Goal: Task Accomplishment & Management: Complete application form

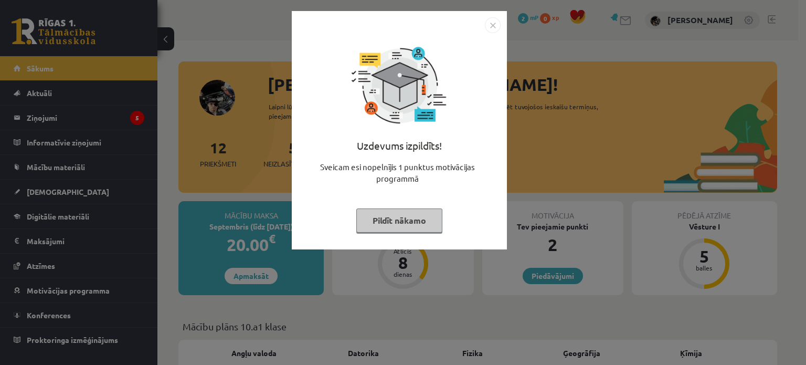
click at [489, 29] on img "Close" at bounding box center [493, 25] width 16 height 16
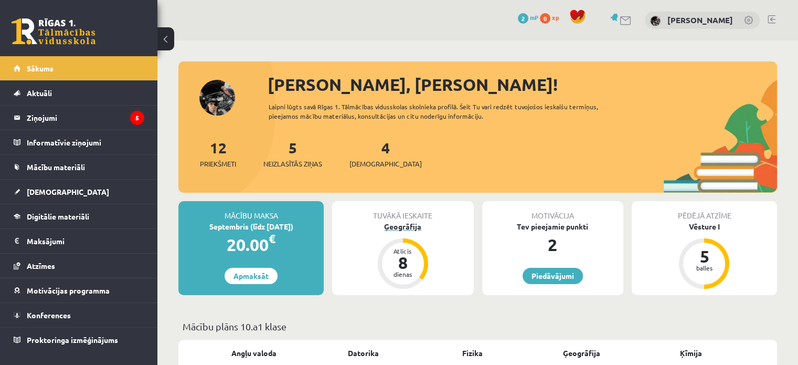
click at [413, 228] on div "Ģeogrāfija" at bounding box center [402, 226] width 141 height 11
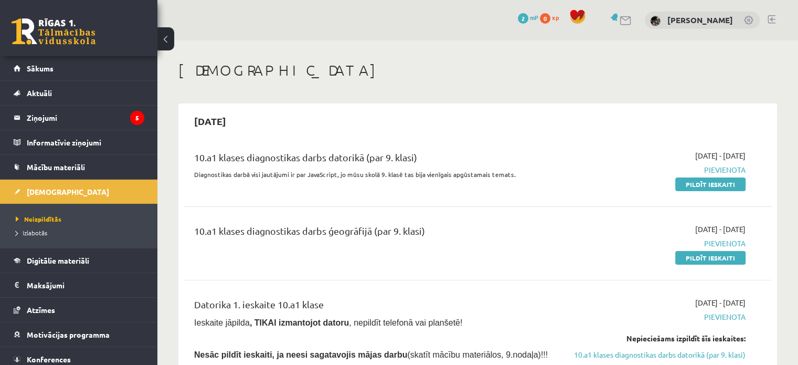
drag, startPoint x: 725, startPoint y: 186, endPoint x: 449, endPoint y: 41, distance: 311.8
click at [725, 186] on link "Pildīt ieskaiti" at bounding box center [710, 184] width 70 height 14
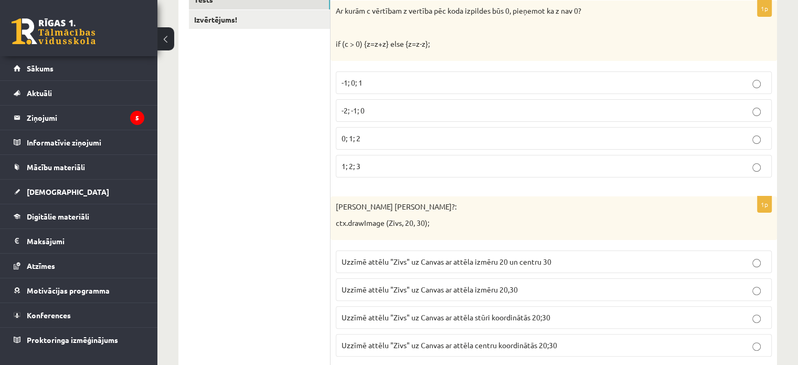
scroll to position [218, 0]
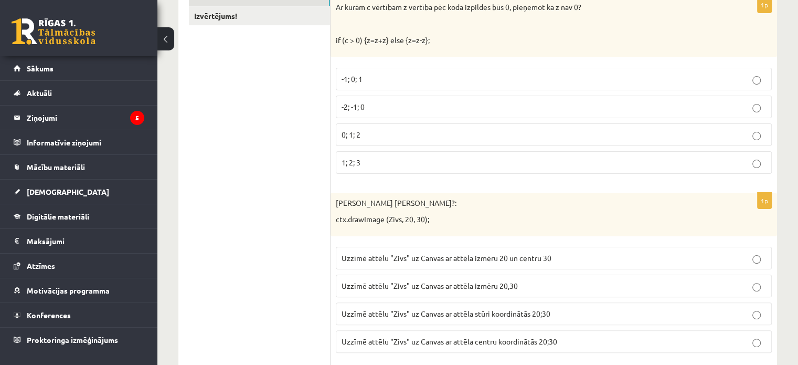
click at [366, 104] on p "-2; -1; 0" at bounding box center [553, 106] width 424 height 11
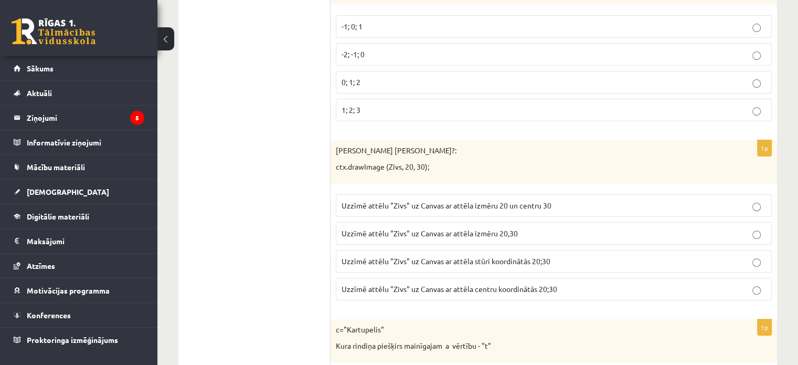
click at [545, 260] on span "Uzzīmē attēlu "Zivs" uz Canvas ar attēla stūri koordinātās 20;30" at bounding box center [445, 260] width 209 height 9
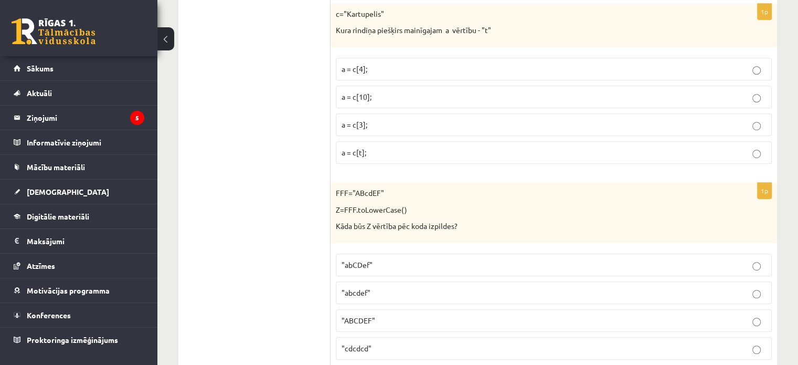
scroll to position [585, 0]
click at [380, 295] on label ""abcdef"" at bounding box center [554, 293] width 436 height 23
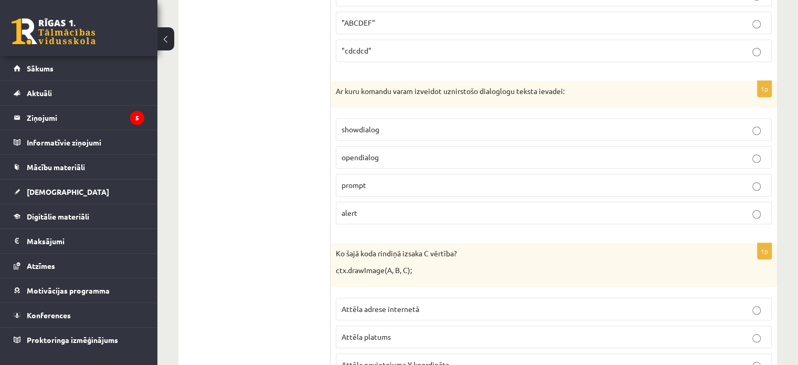
scroll to position [791, 0]
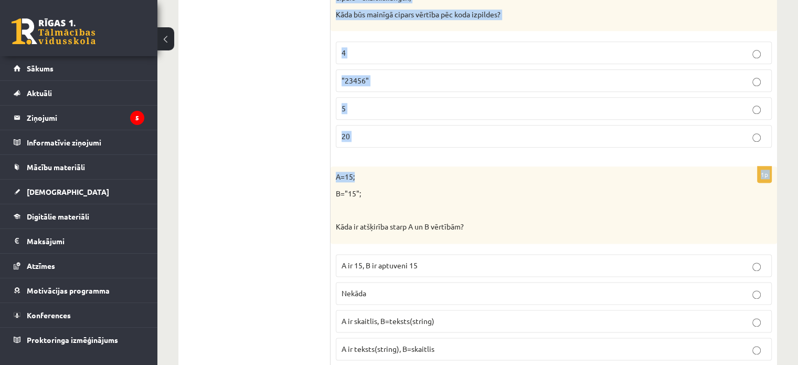
scroll to position [5311, 0]
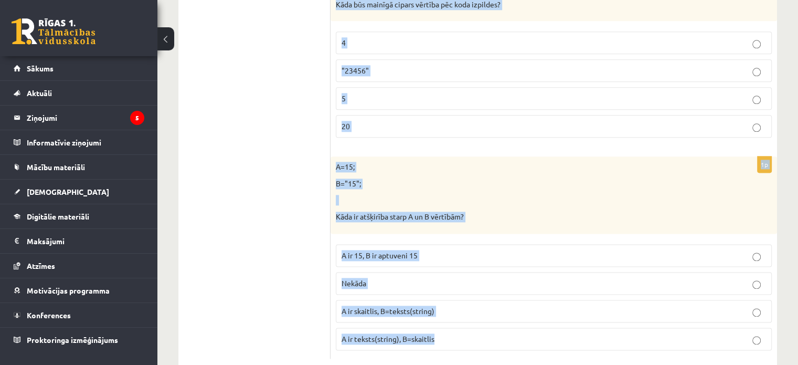
drag, startPoint x: 336, startPoint y: 127, endPoint x: 476, endPoint y: 309, distance: 229.6
copy form "Ar kuru komandu varam izveidot uznirstošo dialoglogu teksta ievadei: showdialog…"
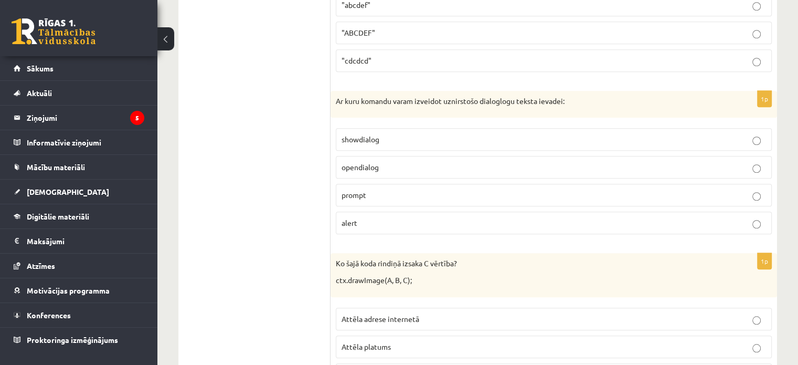
scroll to position [892, 0]
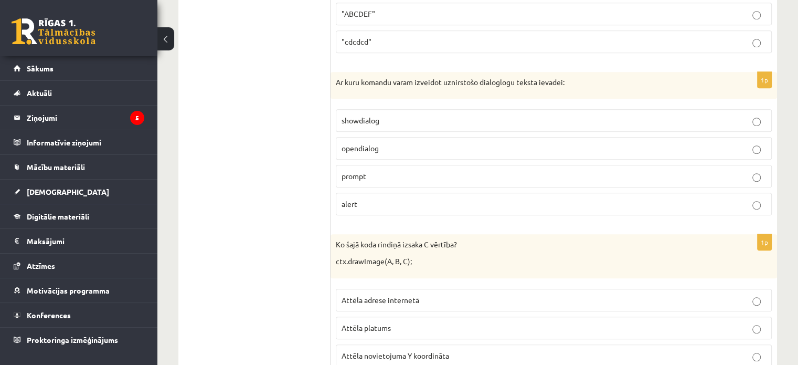
click at [344, 176] on p "prompt" at bounding box center [553, 175] width 424 height 11
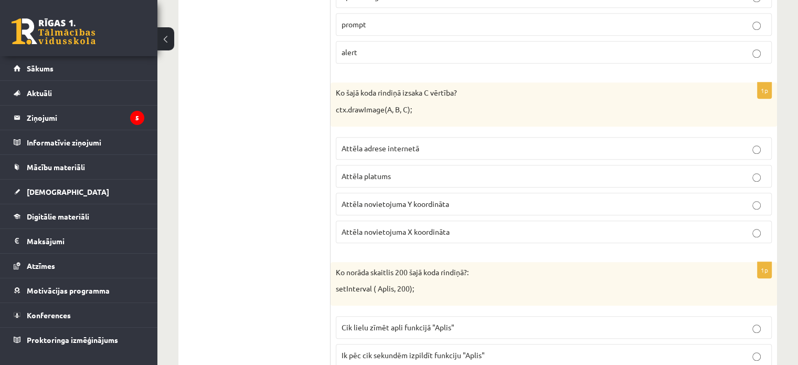
scroll to position [1049, 0]
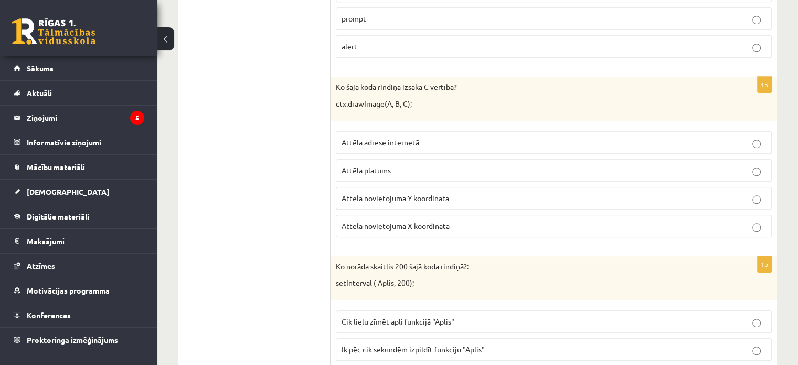
click at [425, 199] on label "Attēla novietojuma Y koordināta" at bounding box center [554, 198] width 436 height 23
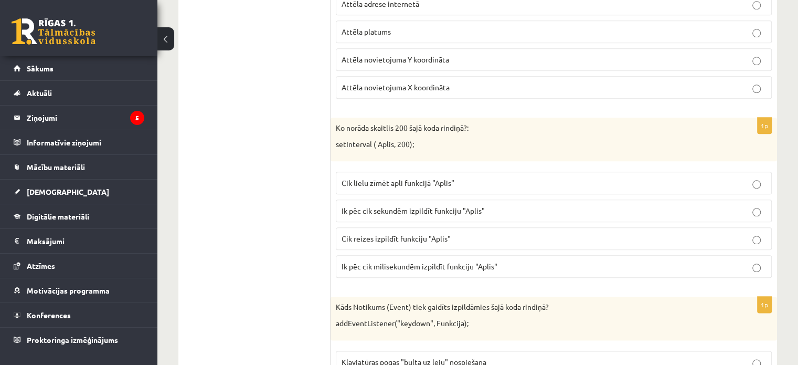
scroll to position [1206, 0]
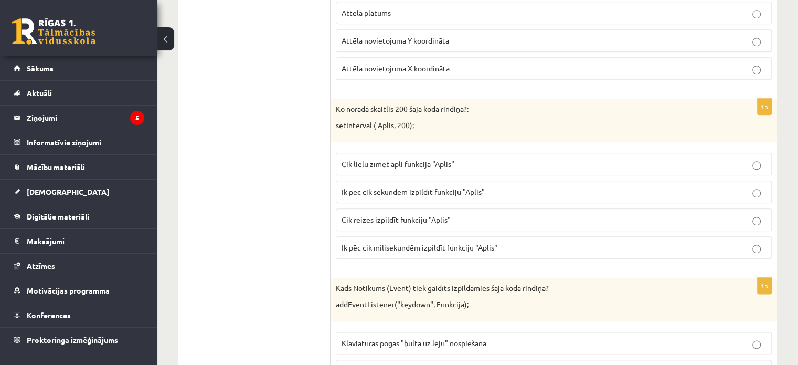
click at [499, 245] on p "Ik pēc cik milisekundēm izpildīt funkciju "Aplis"" at bounding box center [553, 247] width 424 height 11
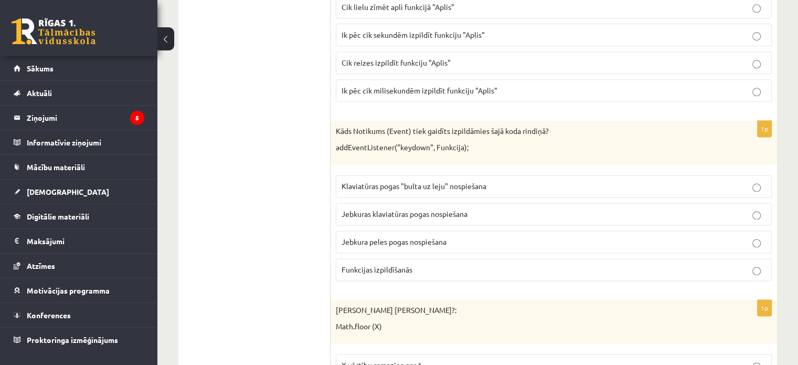
scroll to position [1364, 0]
click at [415, 209] on span "Jebkuras klaviatūras pogas nospiešana" at bounding box center [404, 212] width 126 height 9
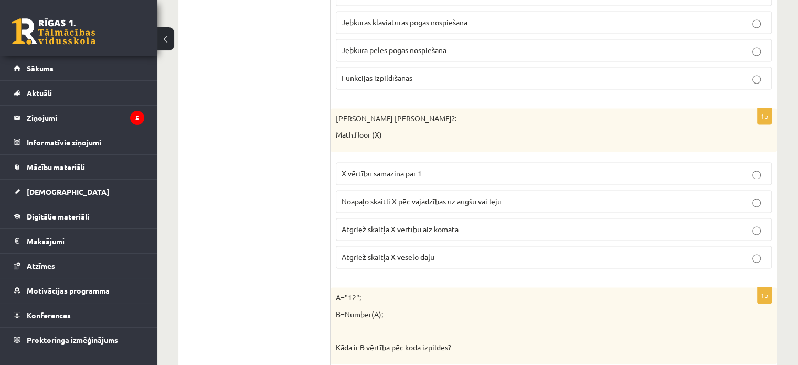
scroll to position [1573, 0]
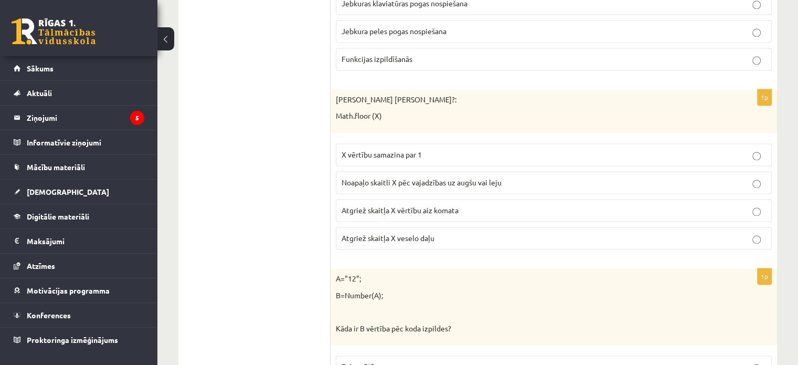
click at [446, 237] on label "Atgriež skaitļa X veselo daļu" at bounding box center [554, 238] width 436 height 23
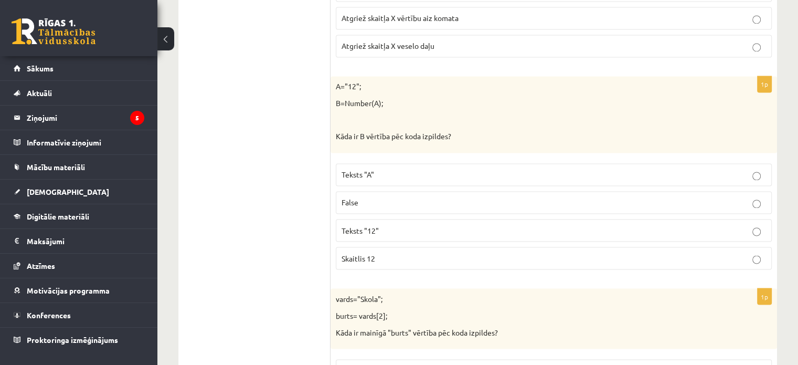
scroll to position [1783, 0]
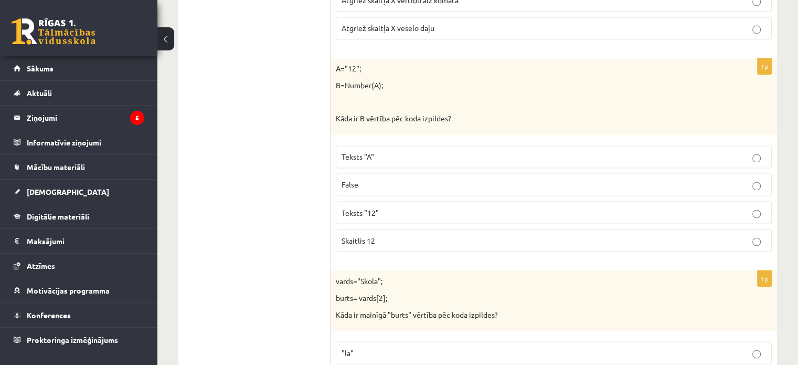
click at [370, 235] on span "Skaitlis 12" at bounding box center [358, 239] width 34 height 9
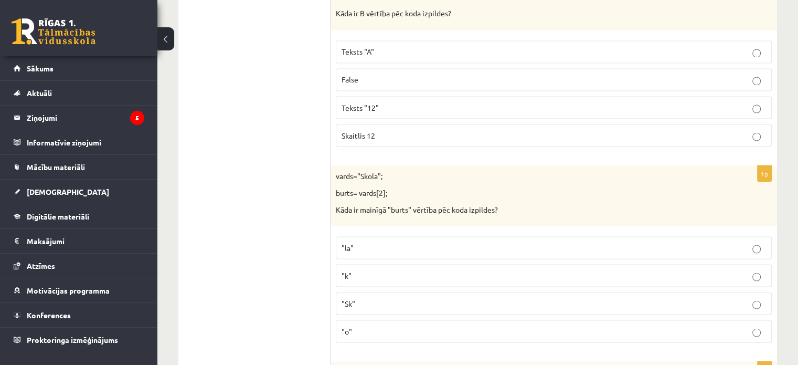
scroll to position [1941, 0]
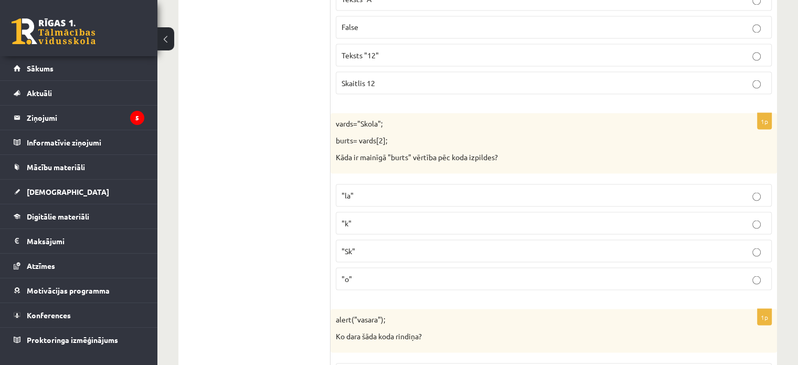
click at [389, 276] on label ""o"" at bounding box center [554, 278] width 436 height 23
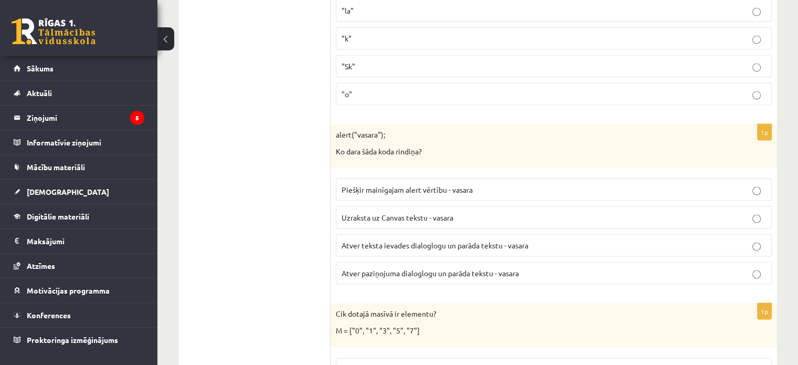
scroll to position [2150, 0]
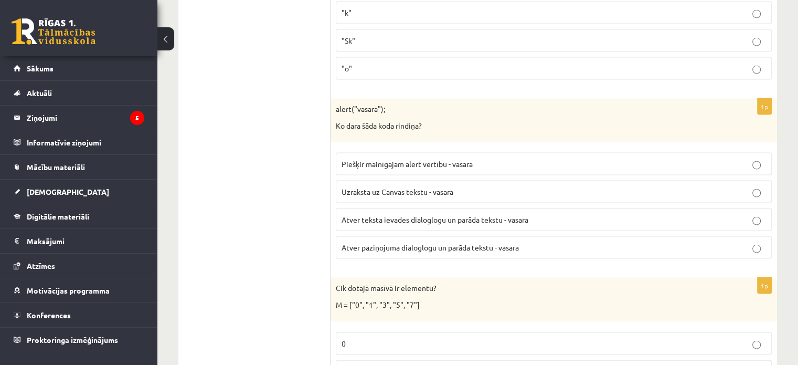
click at [432, 215] on span "Atver teksta ievades dialoglogu un parāda tekstu - vasara" at bounding box center [434, 219] width 187 height 9
click at [497, 242] on span "Atver paziņojuma dialoglogu un parāda tekstu - vasara" at bounding box center [429, 246] width 177 height 9
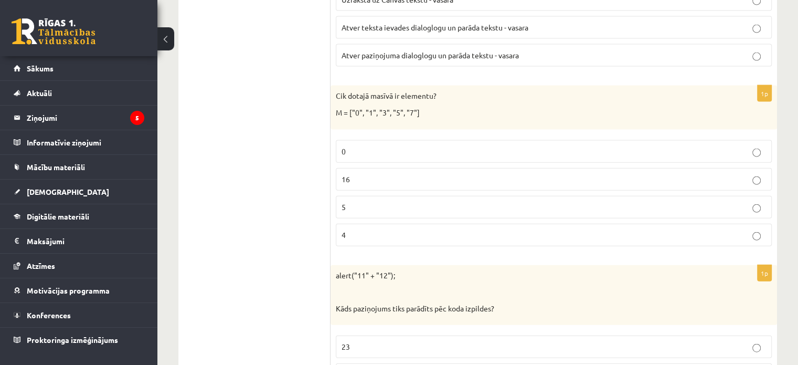
scroll to position [2360, 0]
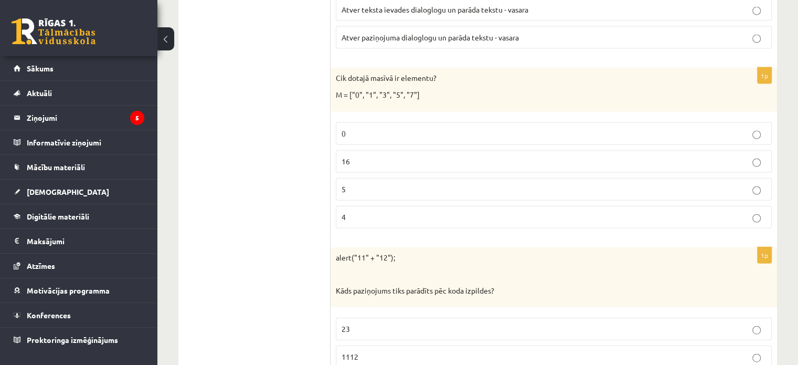
click at [363, 178] on label "5" at bounding box center [554, 189] width 436 height 23
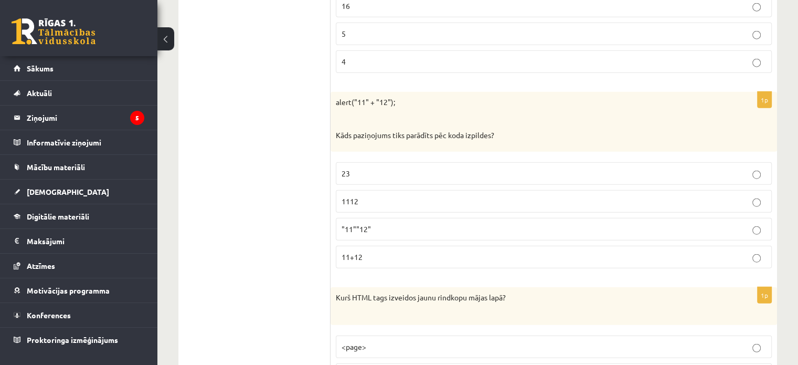
scroll to position [2517, 0]
click at [378, 194] on p "1112" at bounding box center [553, 199] width 424 height 11
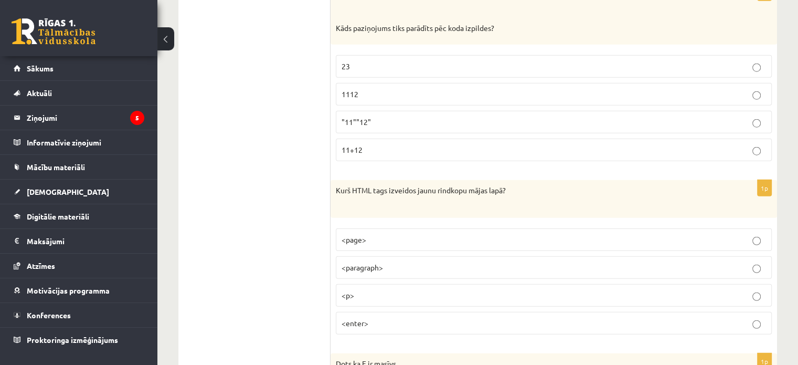
click at [402, 290] on p "<p>" at bounding box center [553, 295] width 424 height 11
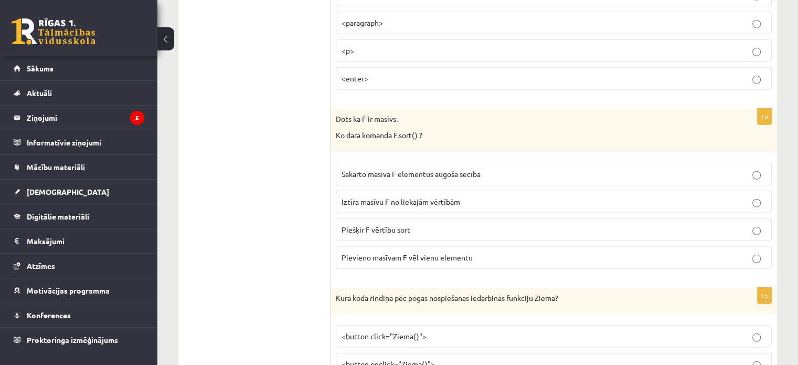
scroll to position [2885, 0]
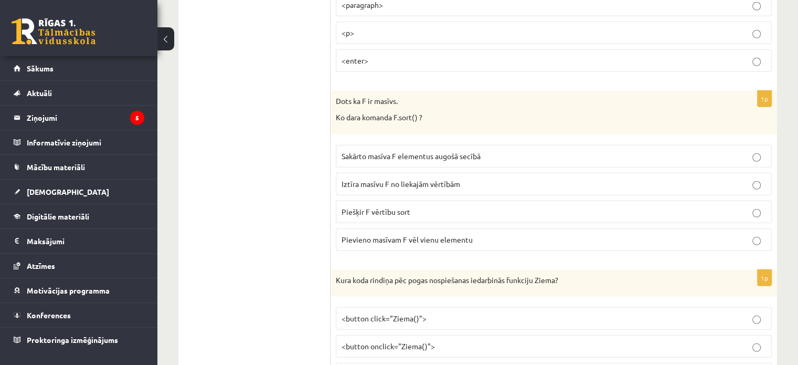
click at [434, 151] on p "Sakārto masīva F elementus augošā secībā" at bounding box center [553, 156] width 424 height 11
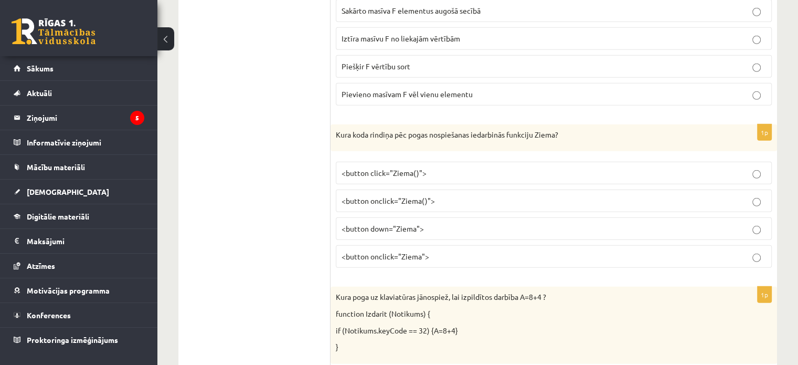
scroll to position [3042, 0]
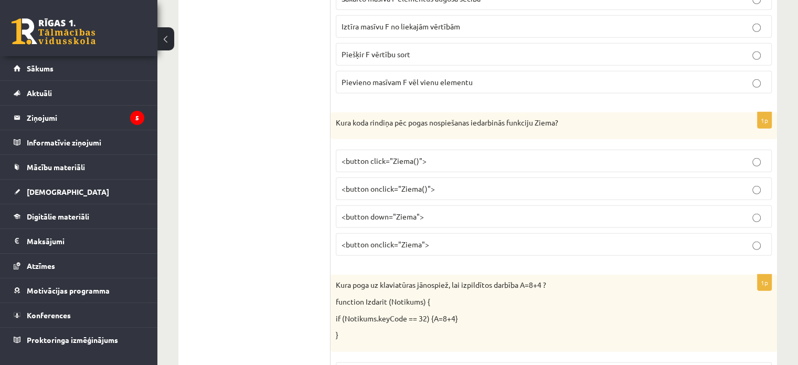
click at [433, 183] on p "<button onclick="Ziema()">" at bounding box center [553, 188] width 424 height 11
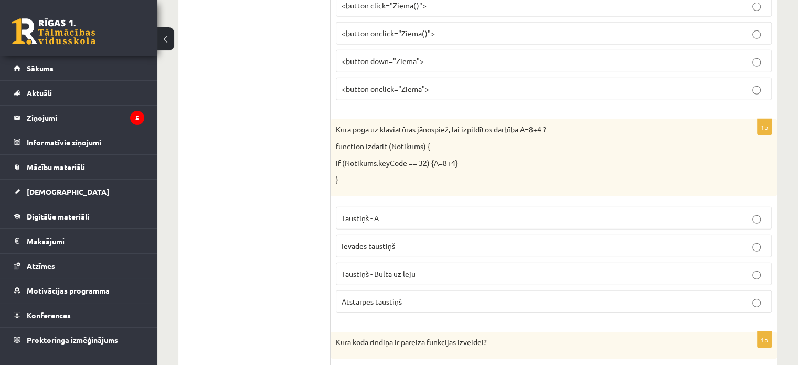
scroll to position [3199, 0]
click at [382, 239] on span "Ievades taustiņš" at bounding box center [367, 243] width 53 height 9
click at [394, 291] on label "Atstarpes taustiņš" at bounding box center [554, 299] width 436 height 23
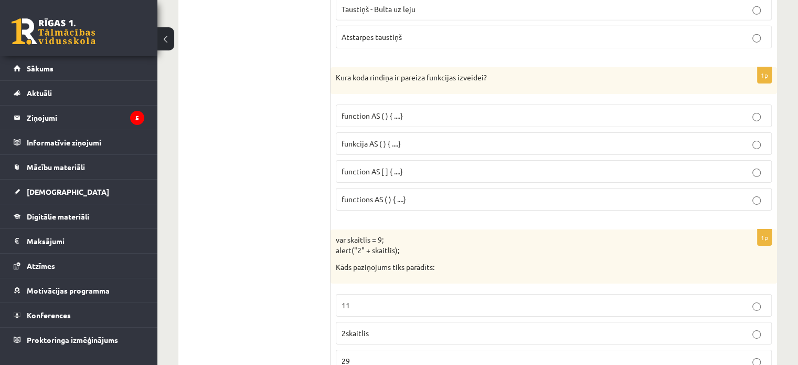
scroll to position [3462, 0]
click at [407, 108] on label "function AS ( ) { ....}" at bounding box center [554, 115] width 436 height 23
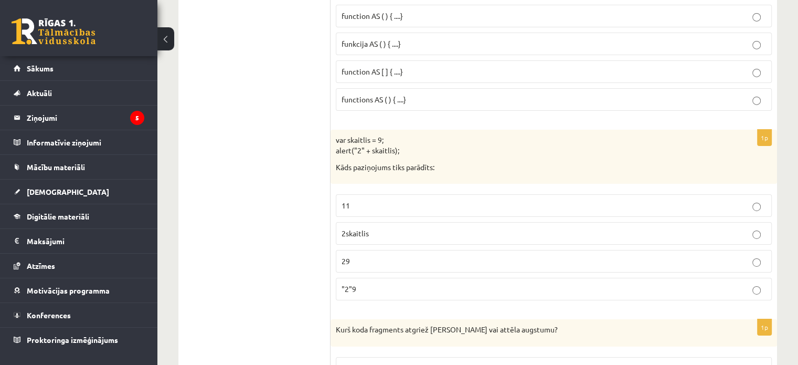
scroll to position [3566, 0]
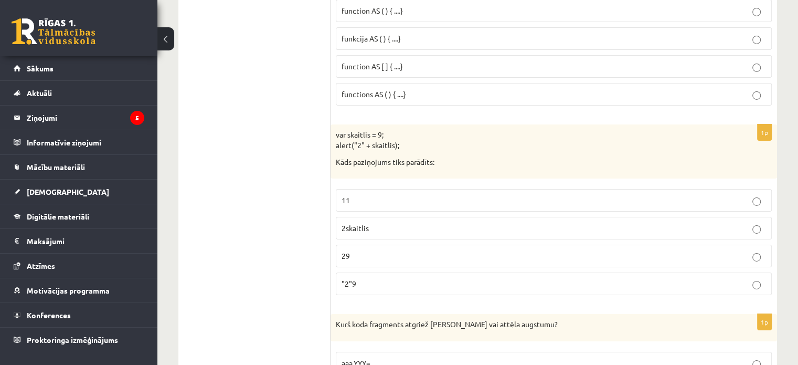
click at [415, 250] on p "29" at bounding box center [553, 255] width 424 height 11
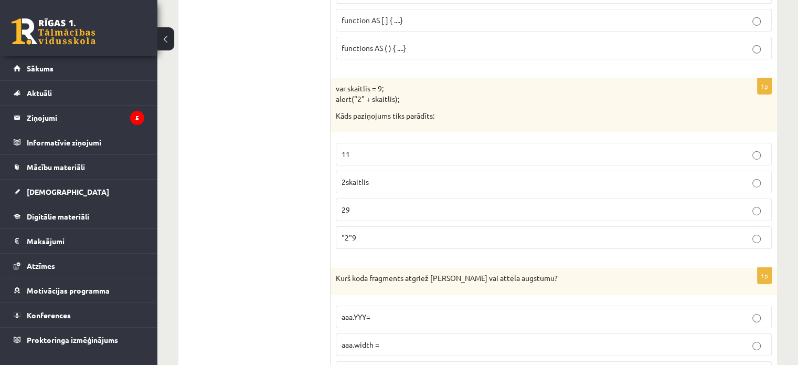
scroll to position [3671, 0]
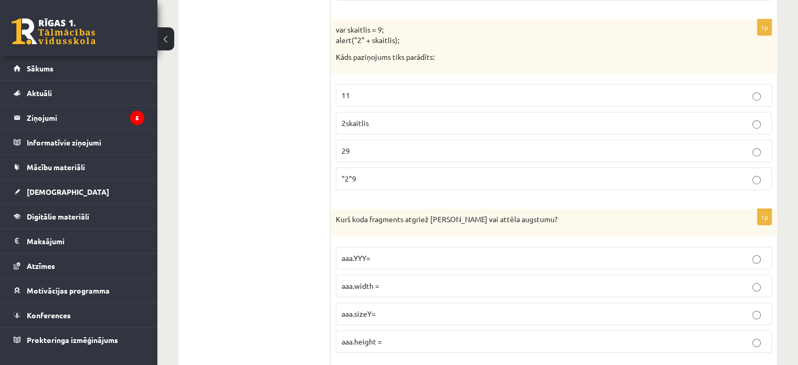
click at [391, 330] on label "aaa.height =" at bounding box center [554, 341] width 436 height 23
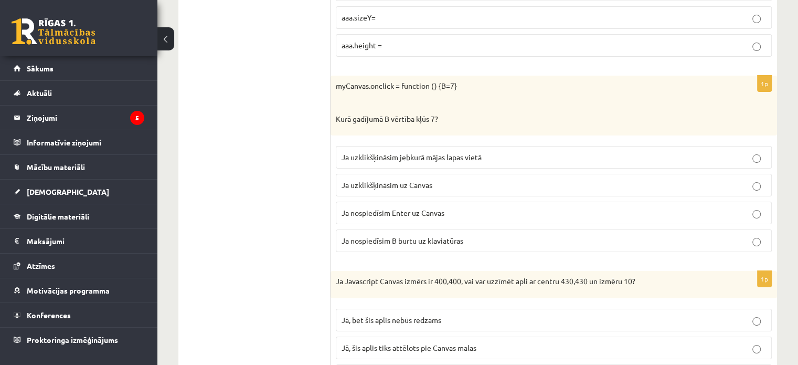
scroll to position [3986, 0]
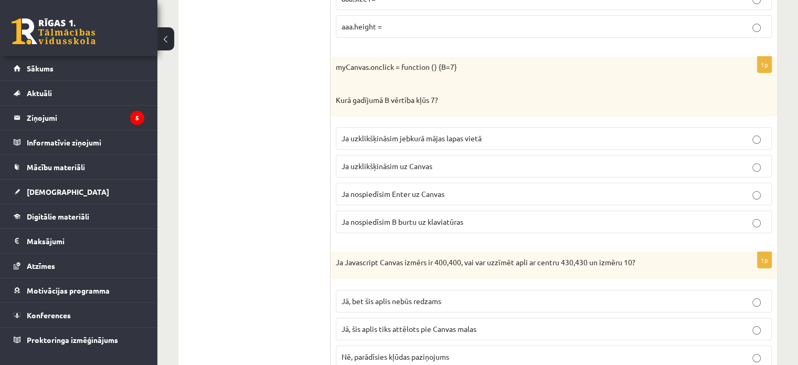
click at [418, 161] on span "Ja uzklikšķināsim uz Canvas" at bounding box center [386, 165] width 91 height 9
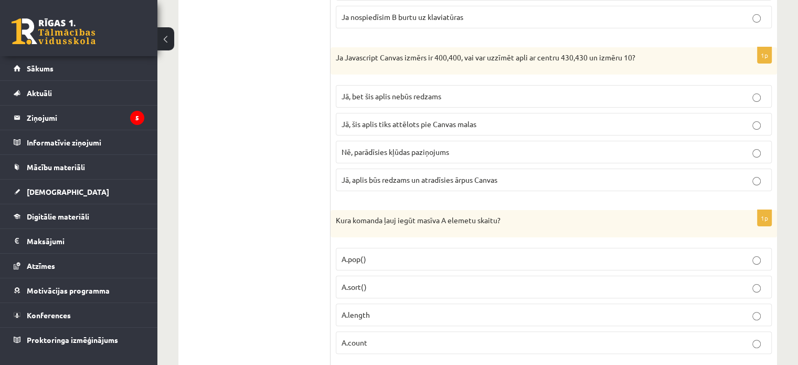
scroll to position [4225, 0]
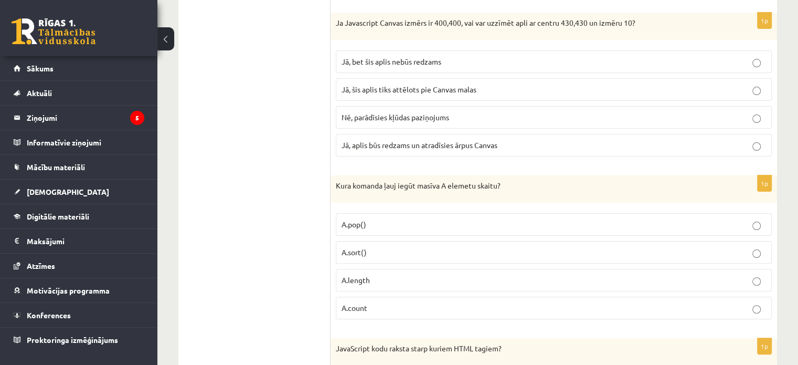
click at [397, 112] on p "Nē, parādīsies kļūdas paziņojums" at bounding box center [553, 117] width 424 height 11
click at [368, 275] on span "A.length" at bounding box center [355, 279] width 28 height 9
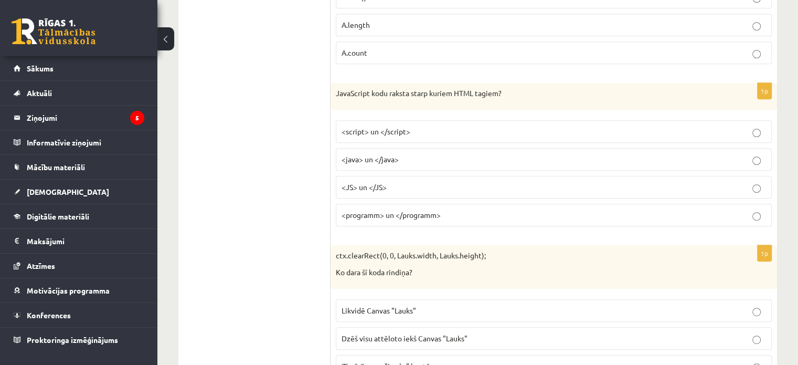
scroll to position [4487, 0]
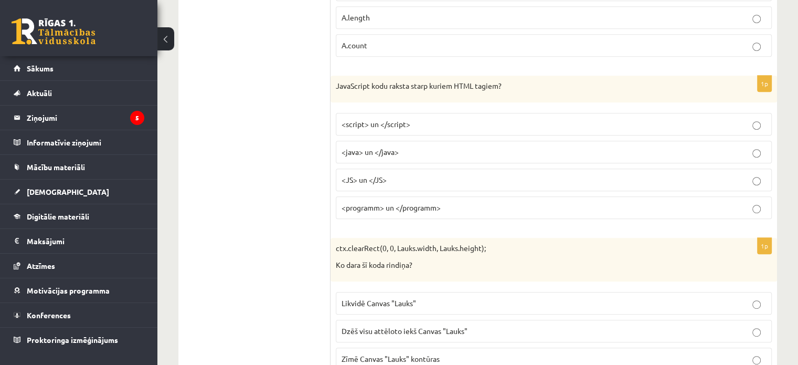
click at [405, 119] on span "<script> un </script>" at bounding box center [375, 123] width 69 height 9
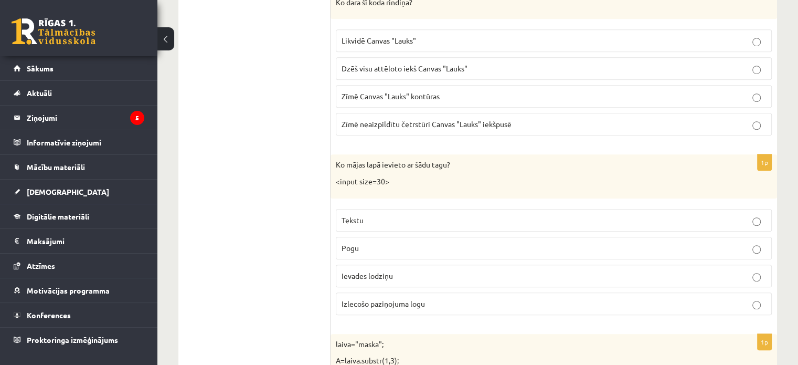
scroll to position [4802, 0]
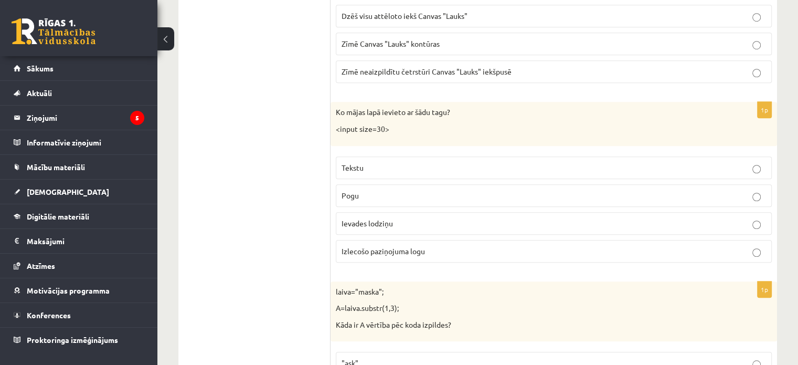
click at [387, 218] on span "Ievades lodziņu" at bounding box center [366, 222] width 51 height 9
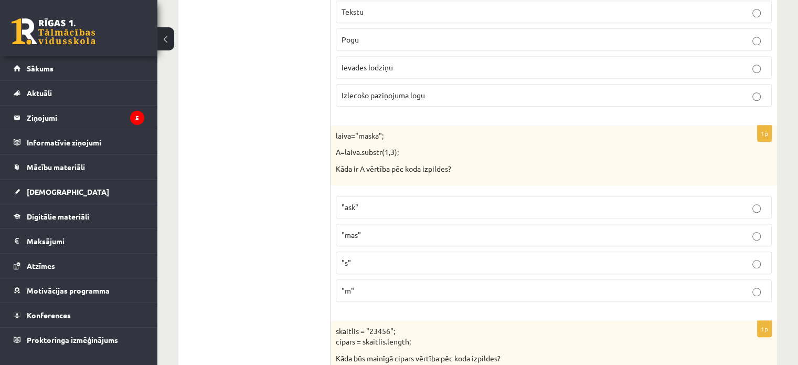
scroll to position [4959, 0]
click at [359, 194] on label ""ask"" at bounding box center [554, 205] width 436 height 23
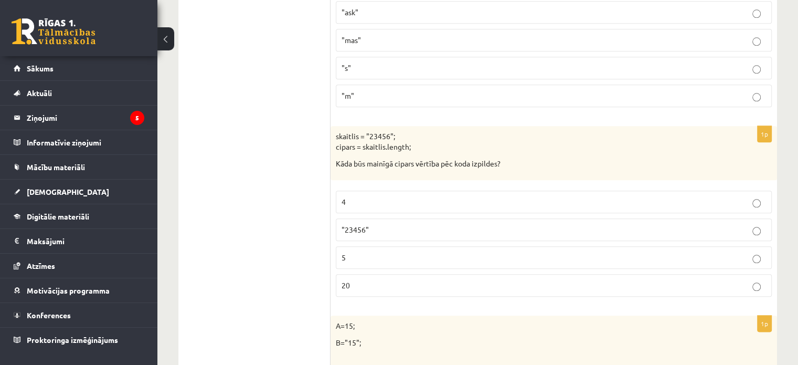
scroll to position [5169, 0]
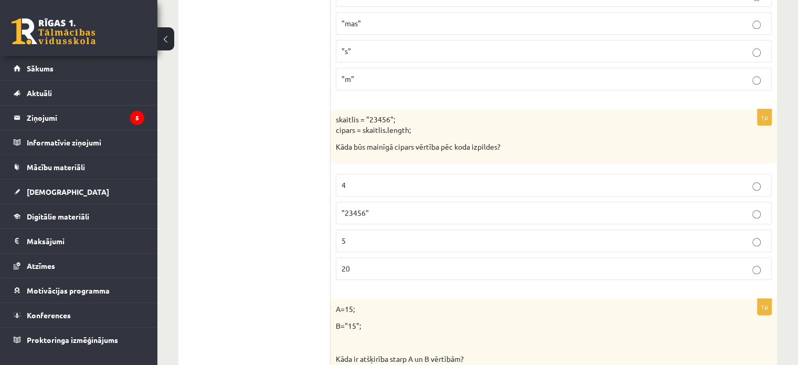
click at [376, 235] on p "5" at bounding box center [553, 240] width 424 height 11
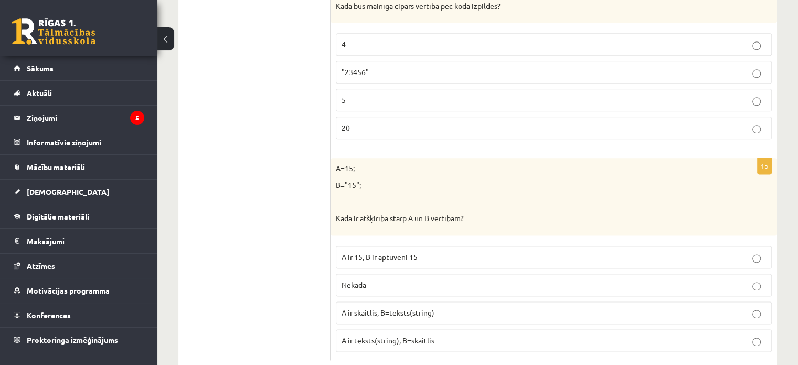
scroll to position [5311, 0]
click at [411, 306] on span "A ir skaitlis, B=teksts(string)" at bounding box center [387, 310] width 93 height 9
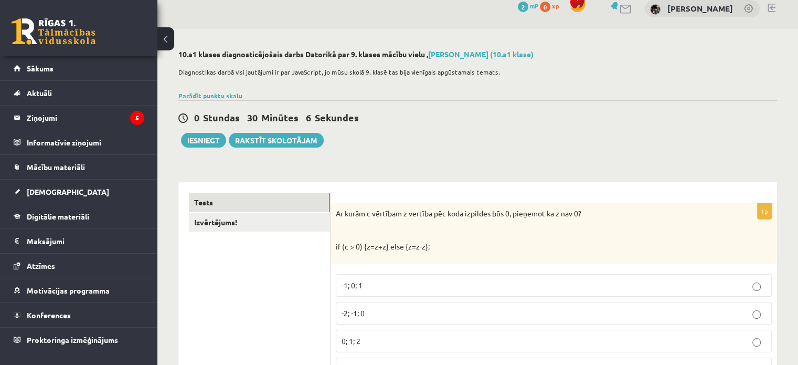
scroll to position [0, 0]
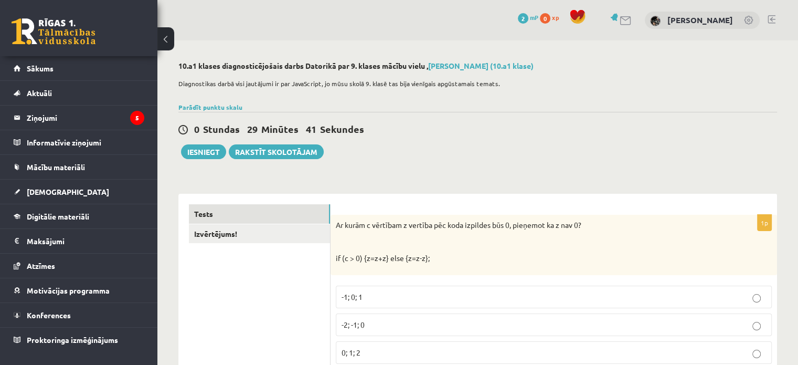
click at [617, 122] on div "0 Stundas 29 Minūtes 41 Sekundes Ieskaite saglabāta! Iesniegt Rakstīt skolotājam" at bounding box center [477, 135] width 598 height 47
click at [203, 148] on button "Iesniegt" at bounding box center [203, 151] width 45 height 15
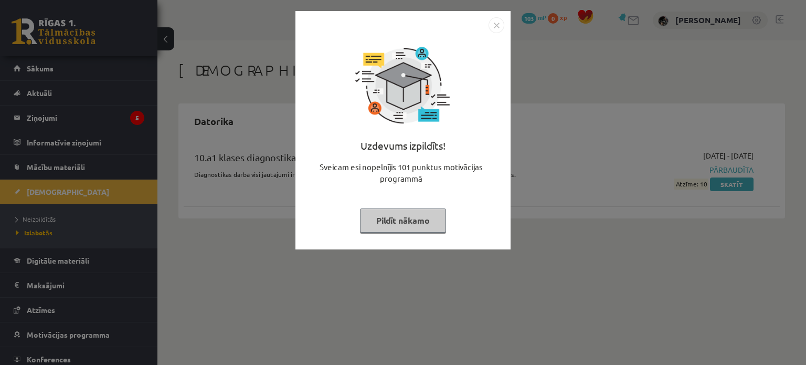
click at [486, 25] on div at bounding box center [403, 25] width 202 height 16
click at [494, 23] on img "Close" at bounding box center [496, 25] width 16 height 16
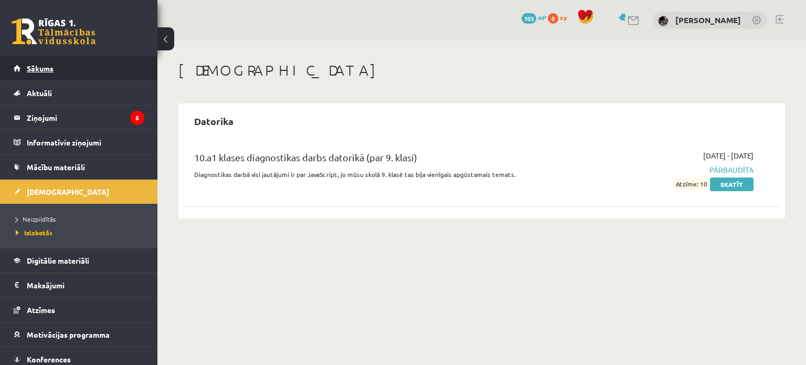
click at [29, 72] on link "Sākums" at bounding box center [79, 68] width 131 height 24
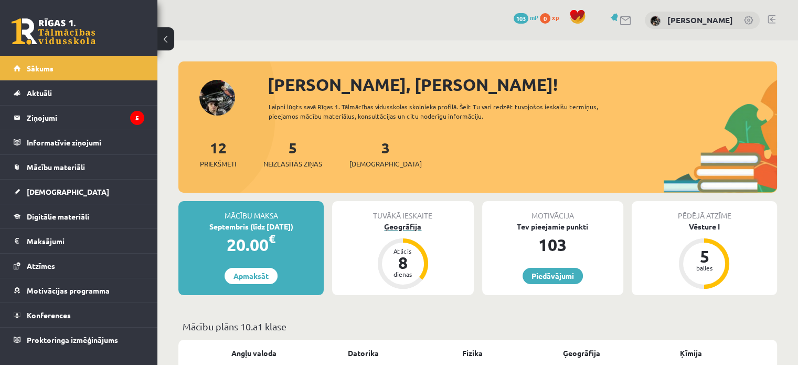
click at [405, 225] on div "Ģeogrāfija" at bounding box center [402, 226] width 141 height 11
